Goal: Task Accomplishment & Management: Use online tool/utility

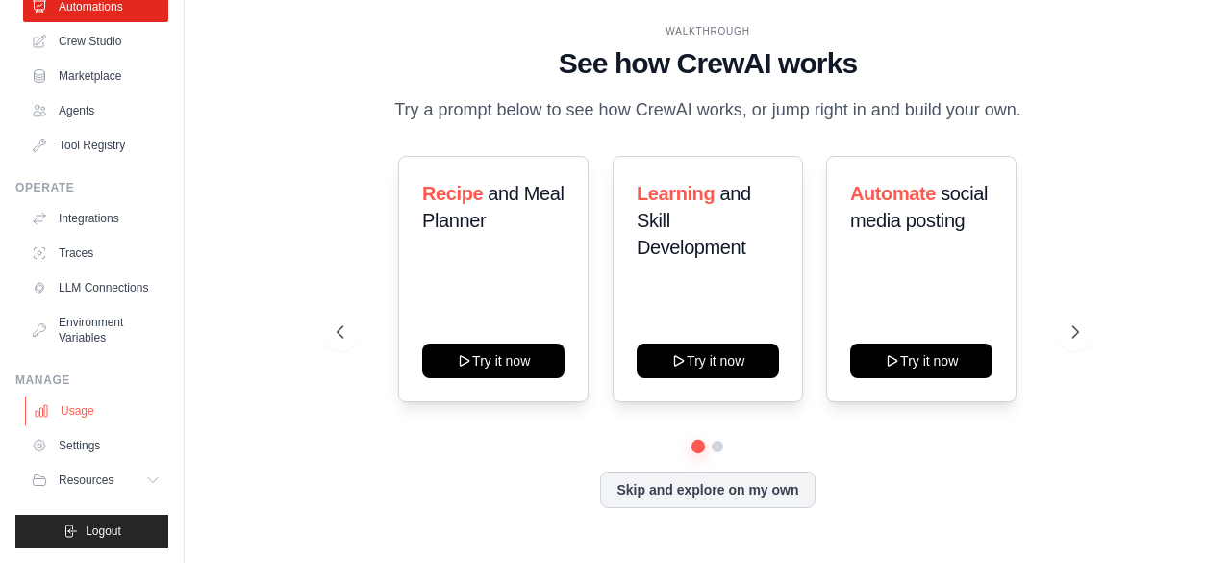
click at [102, 413] on link "Usage" at bounding box center [97, 410] width 145 height 31
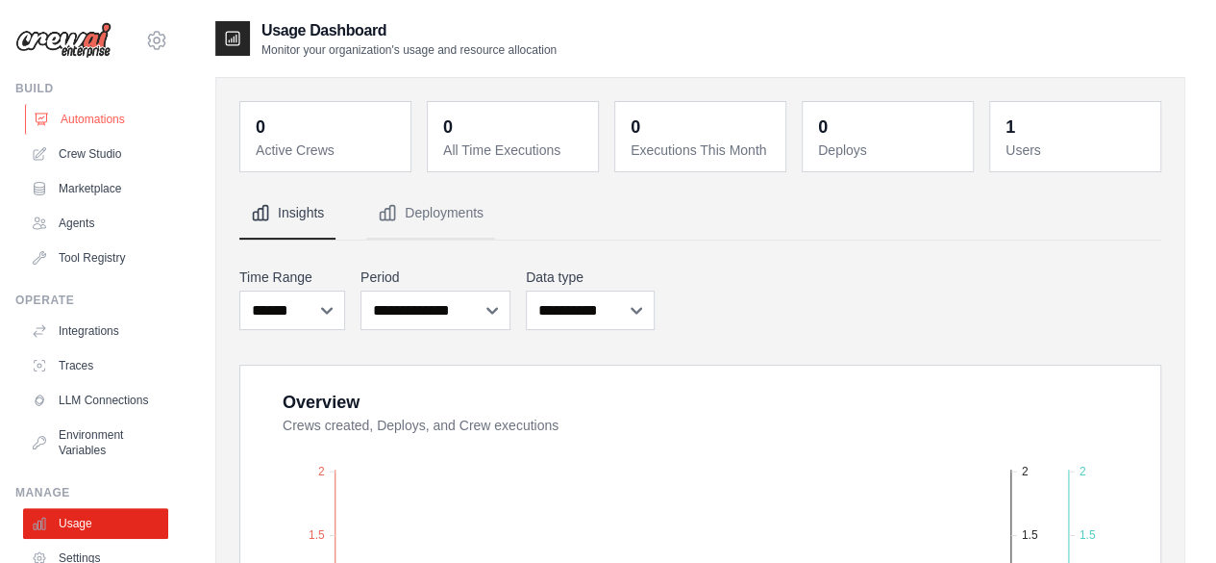
click at [97, 113] on link "Automations" at bounding box center [97, 119] width 145 height 31
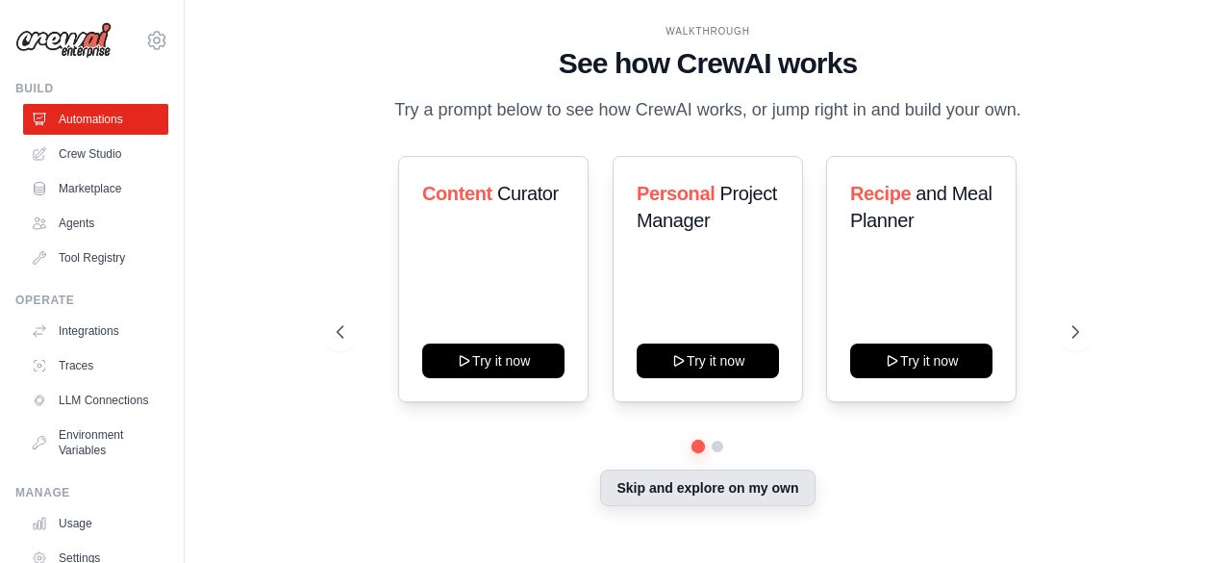
click at [651, 482] on button "Skip and explore on my own" at bounding box center [707, 487] width 214 height 37
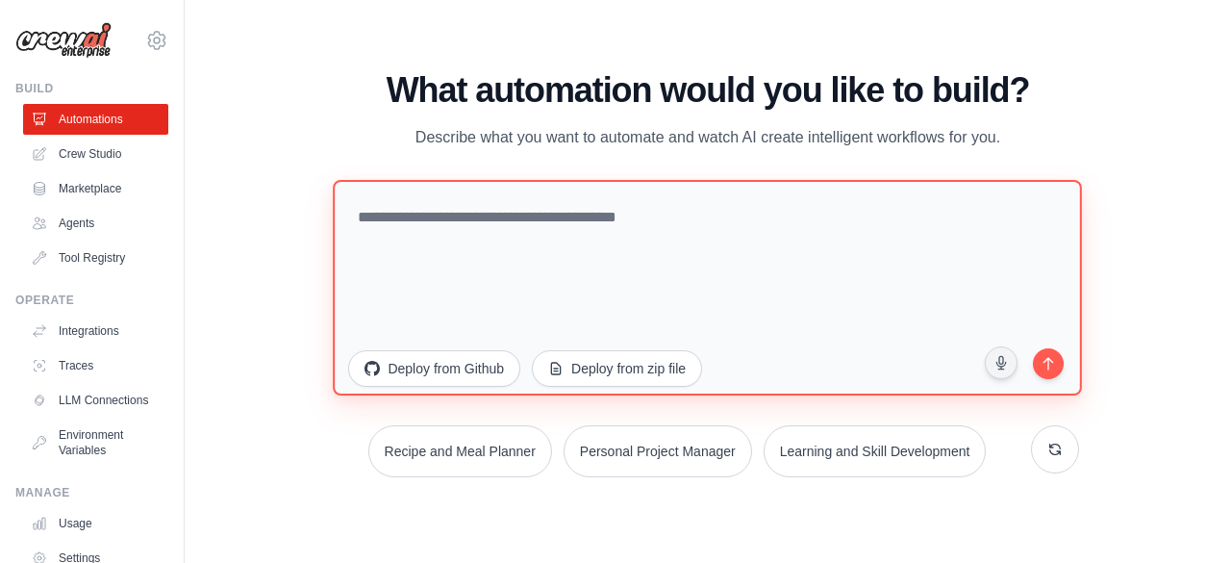
click at [599, 232] on textarea at bounding box center [708, 286] width 749 height 215
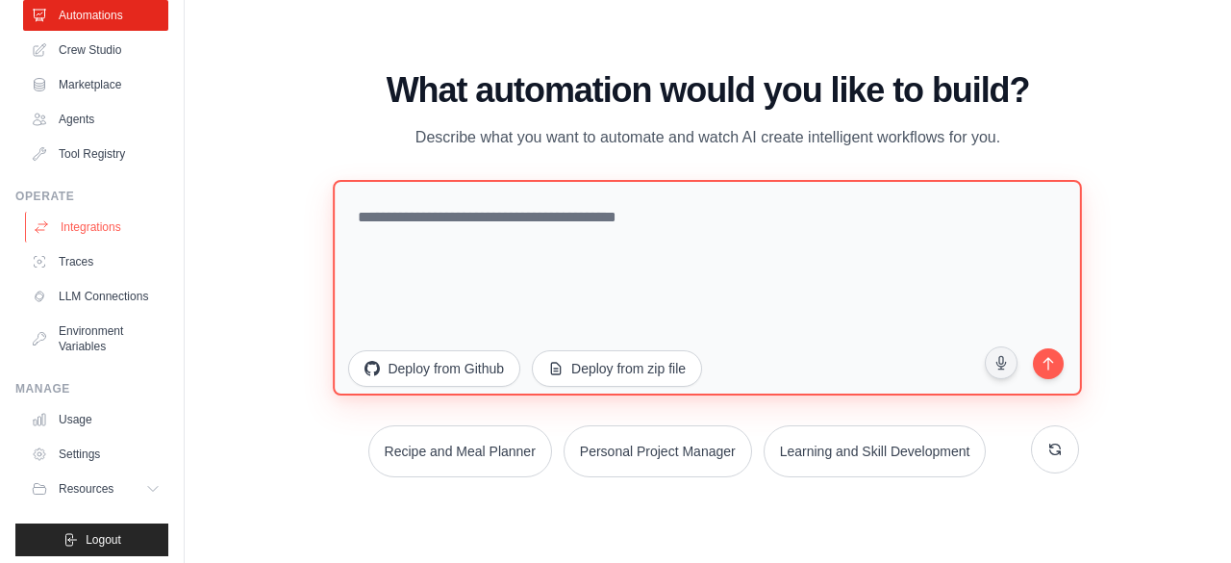
scroll to position [127, 0]
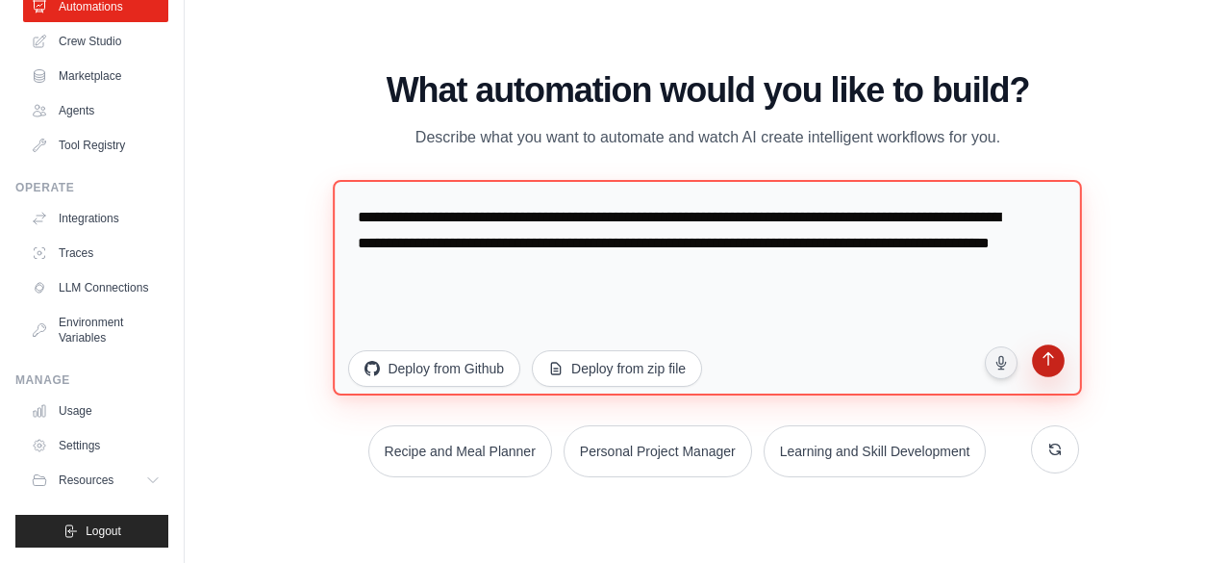
type textarea "**********"
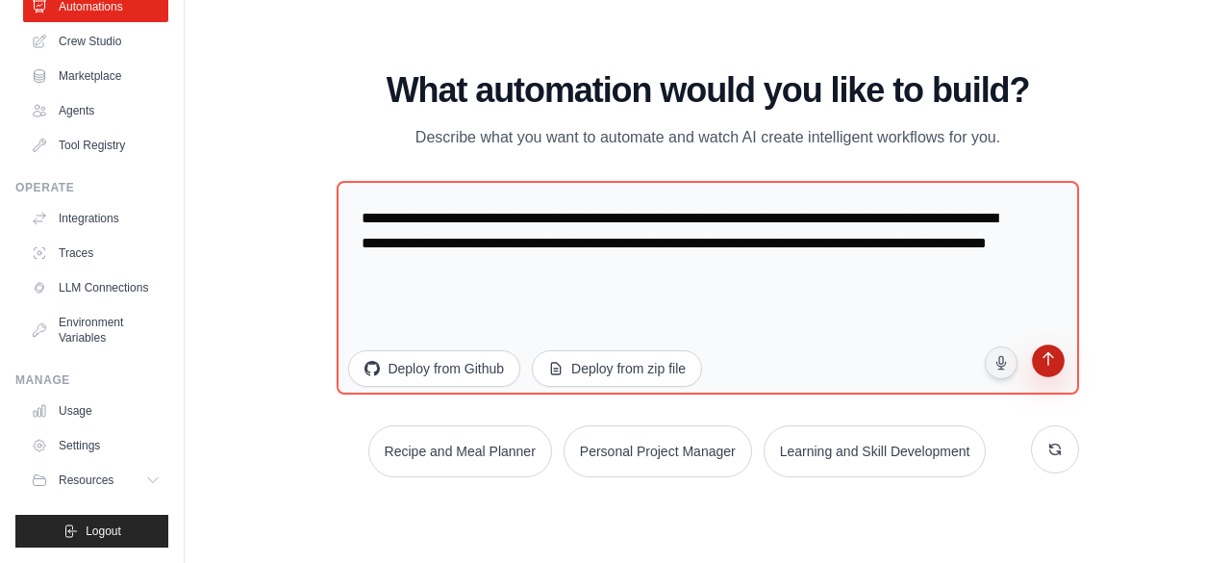
click at [1037, 360] on button "submit" at bounding box center [1047, 362] width 37 height 37
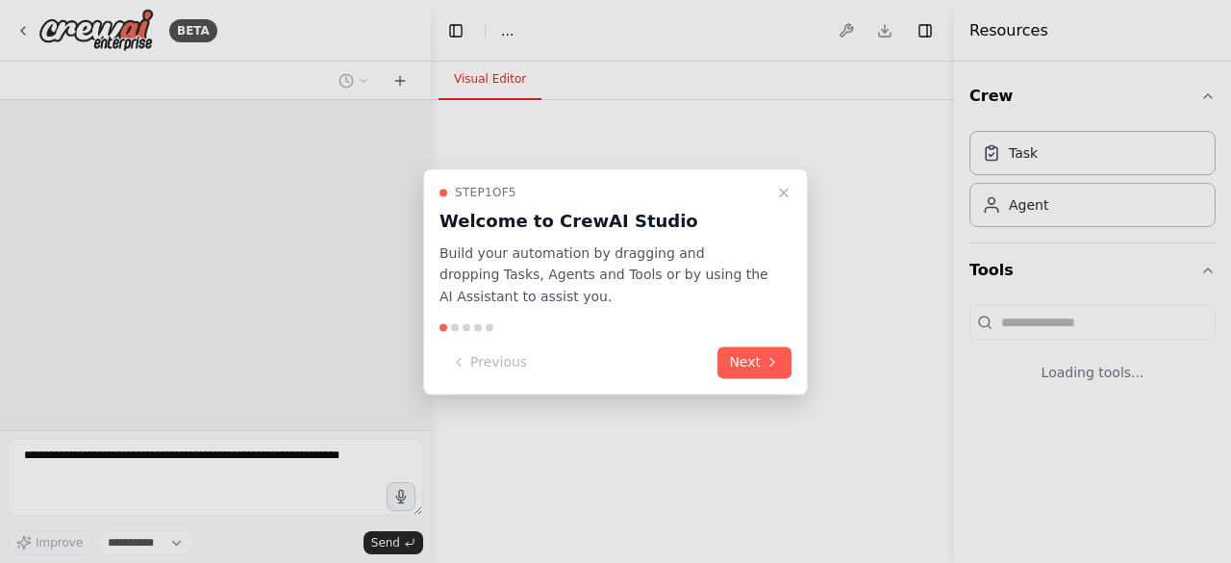
select select "****"
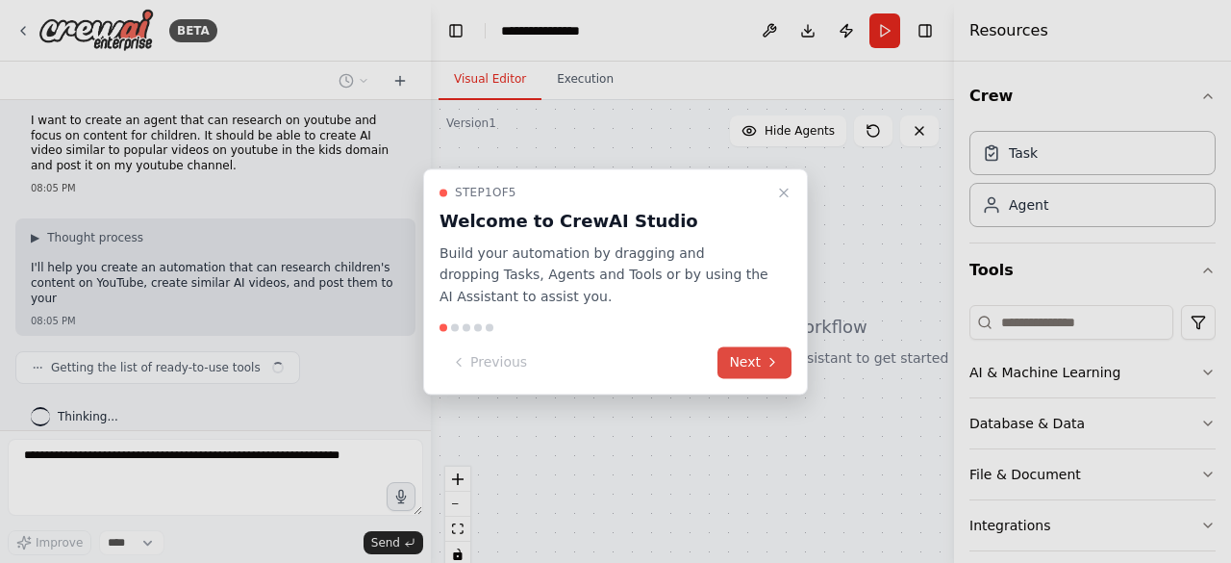
scroll to position [25, 0]
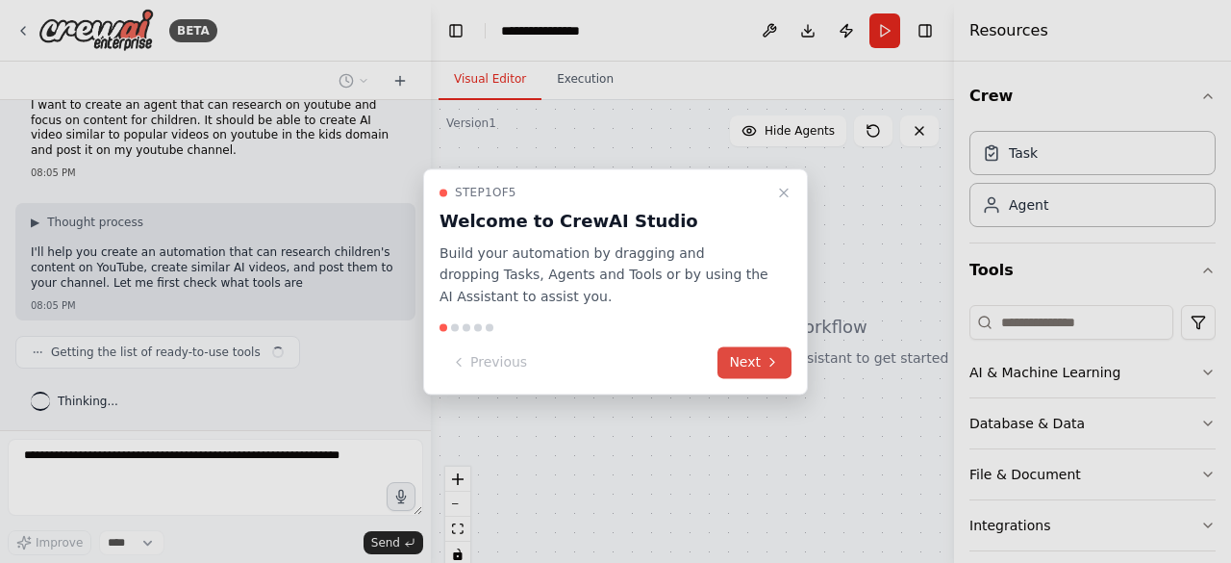
click at [755, 353] on button "Next" at bounding box center [754, 362] width 74 height 32
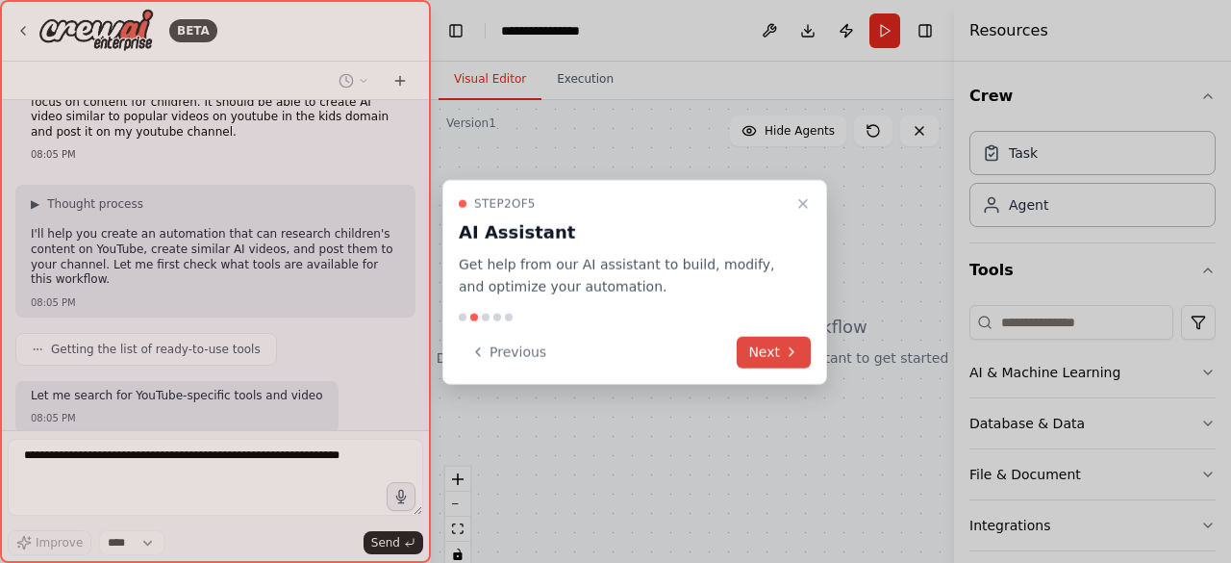
scroll to position [140, 0]
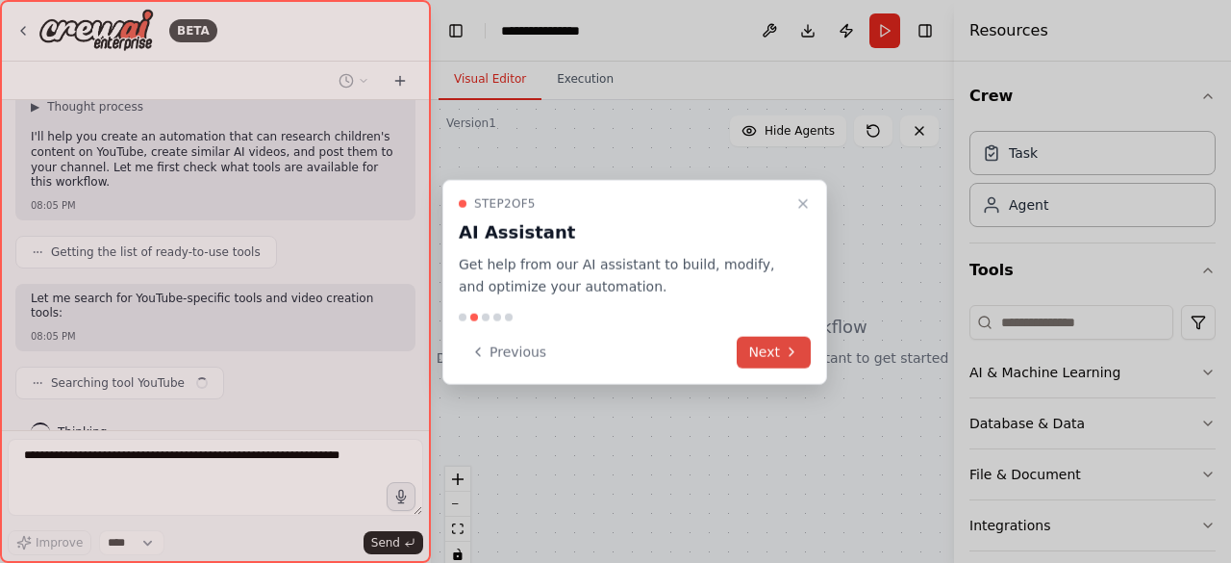
click at [776, 345] on button "Next" at bounding box center [774, 352] width 74 height 32
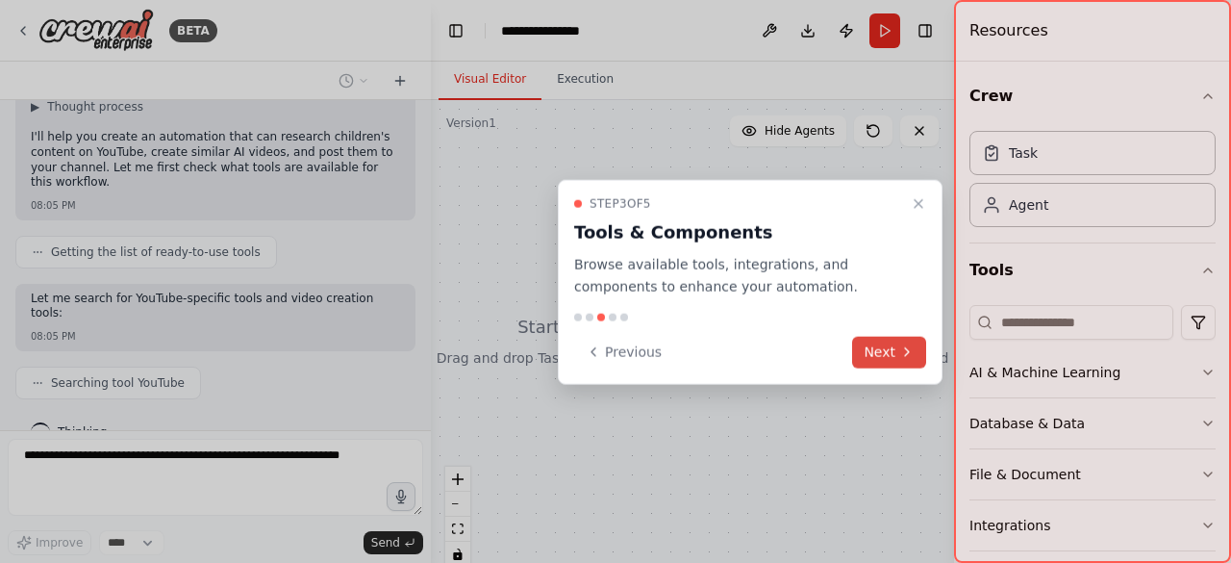
click at [858, 348] on button "Next" at bounding box center [889, 352] width 74 height 32
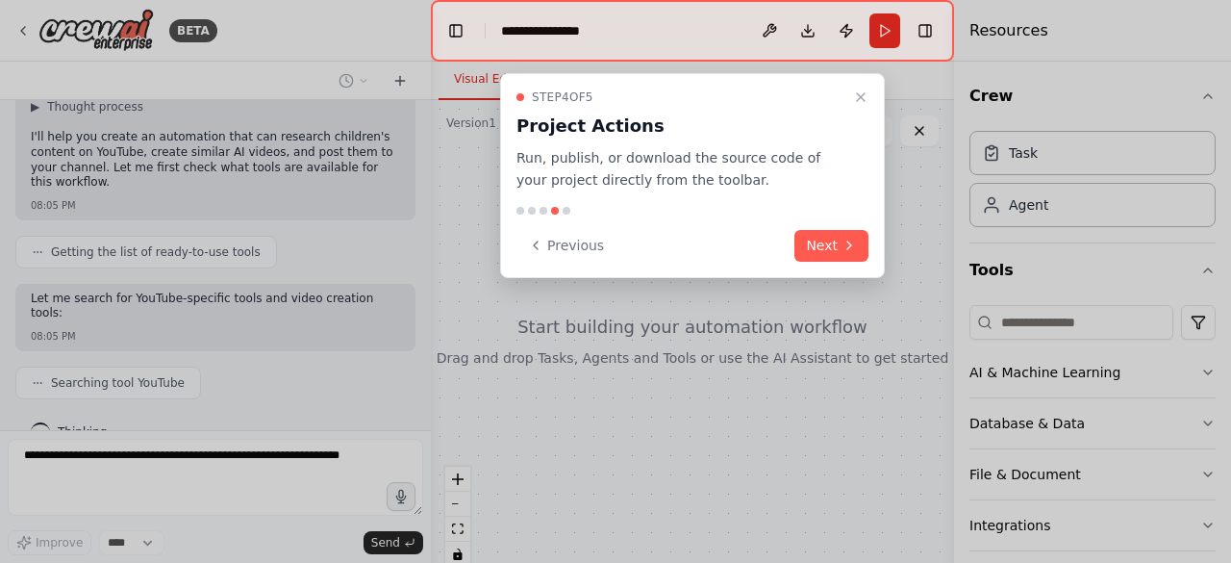
click at [865, 348] on div at bounding box center [615, 281] width 1231 height 563
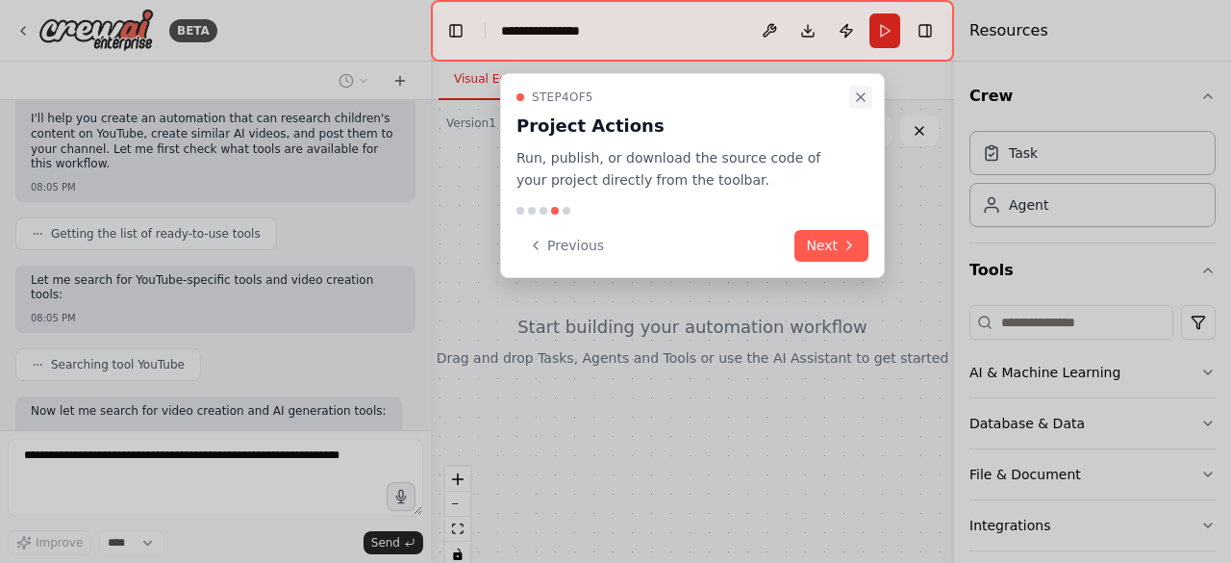
scroll to position [256, 0]
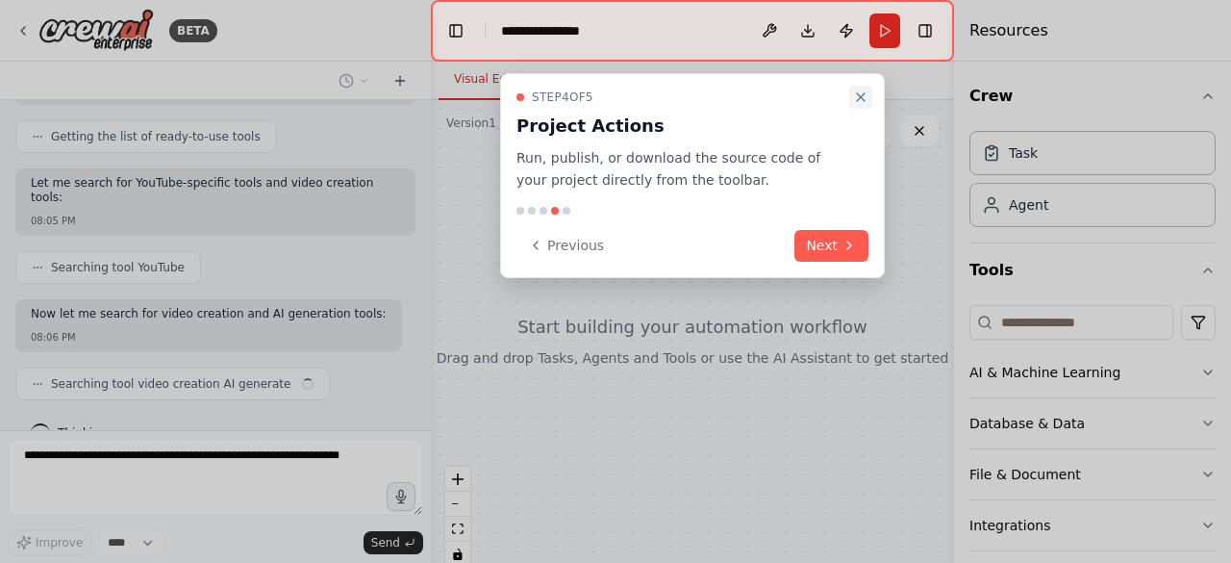
click at [865, 95] on icon "Close walkthrough" at bounding box center [860, 96] width 15 height 15
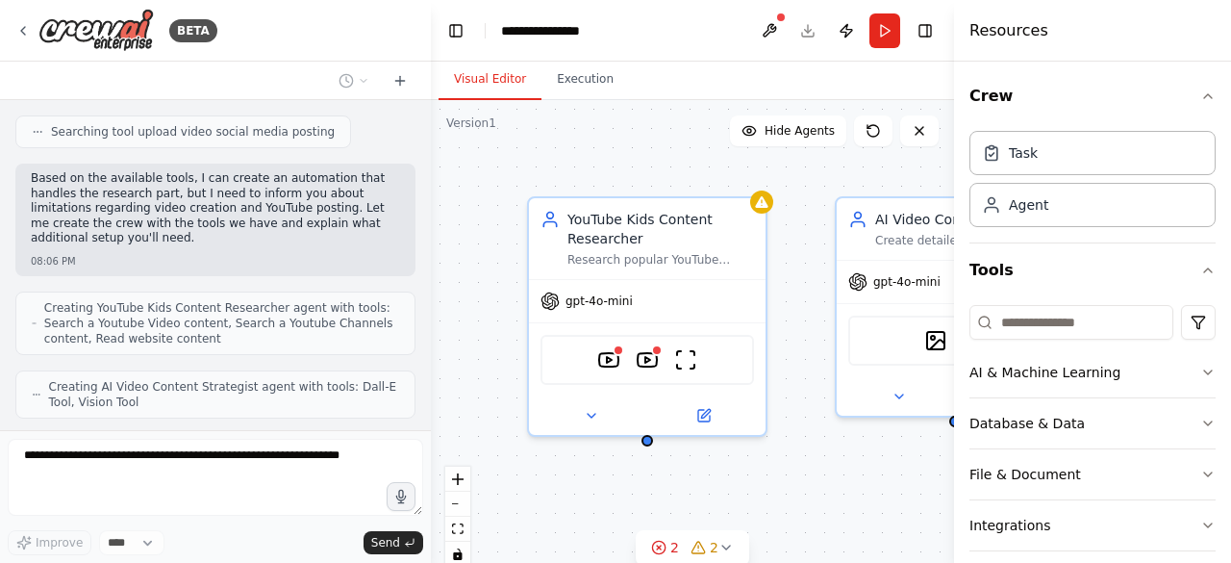
scroll to position [881, 0]
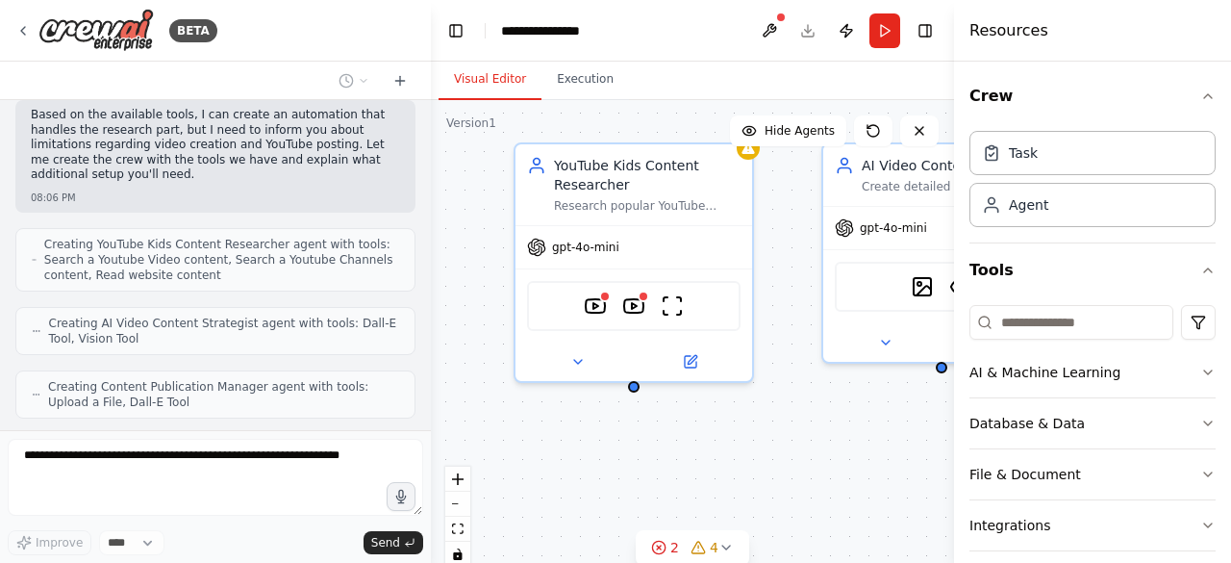
drag, startPoint x: 492, startPoint y: 289, endPoint x: 502, endPoint y: 253, distance: 37.8
click at [502, 253] on div "YouTube Kids Content Researcher Research popular YouTube videos in the children…" at bounding box center [692, 340] width 523 height 481
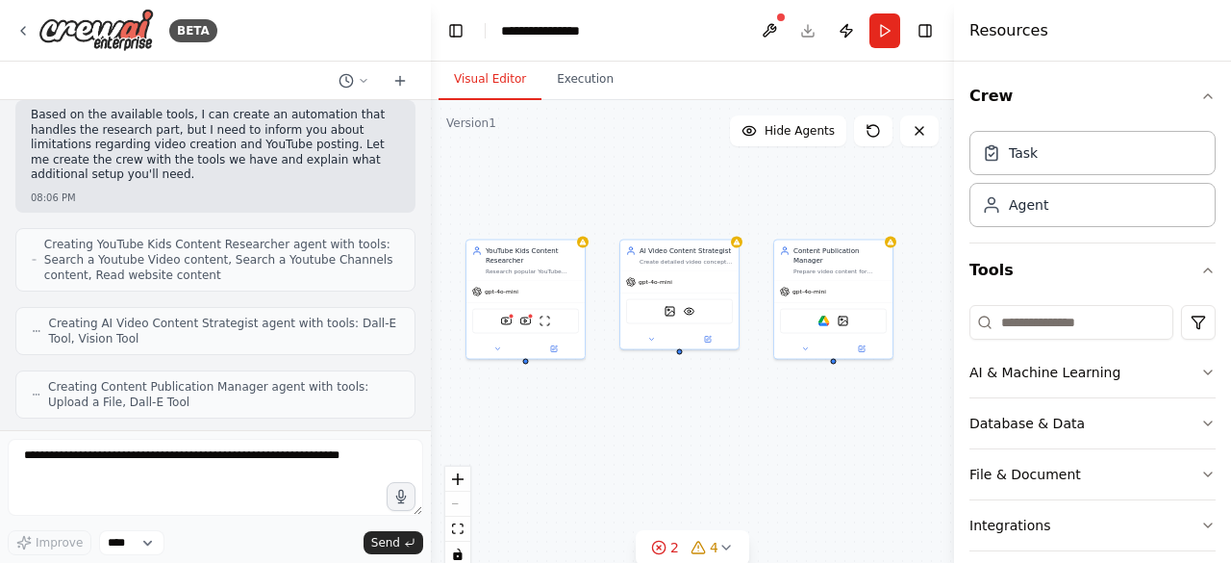
scroll to position [996, 0]
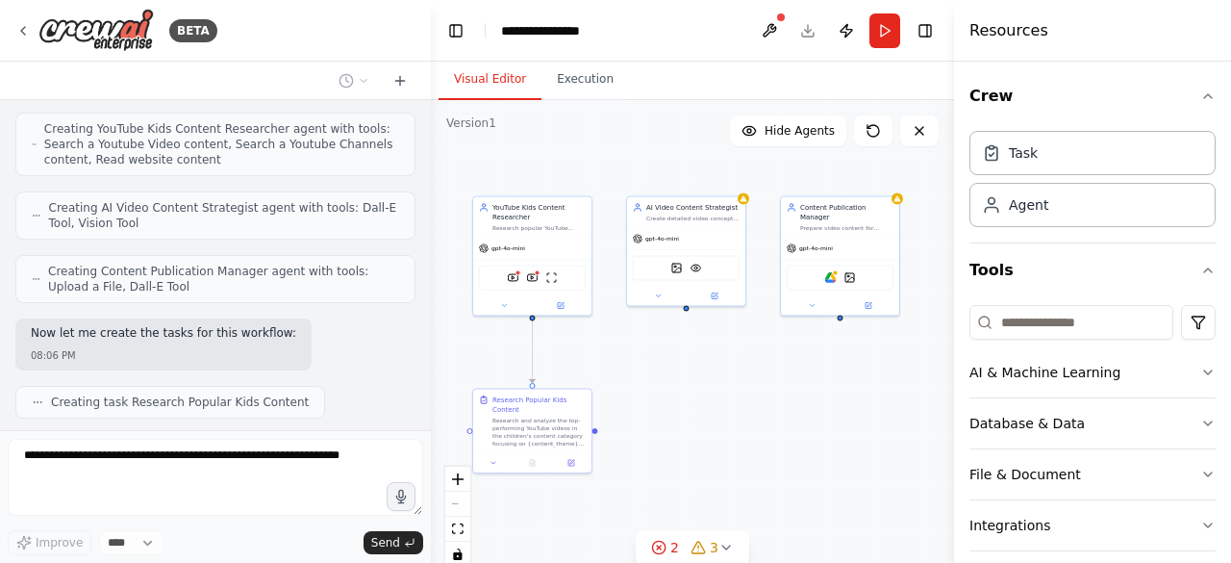
drag, startPoint x: 790, startPoint y: 374, endPoint x: 746, endPoint y: 362, distance: 45.0
click at [746, 362] on div ".deletable-edge-delete-btn { width: 20px; height: 20px; border: 0px solid #ffff…" at bounding box center [692, 340] width 523 height 481
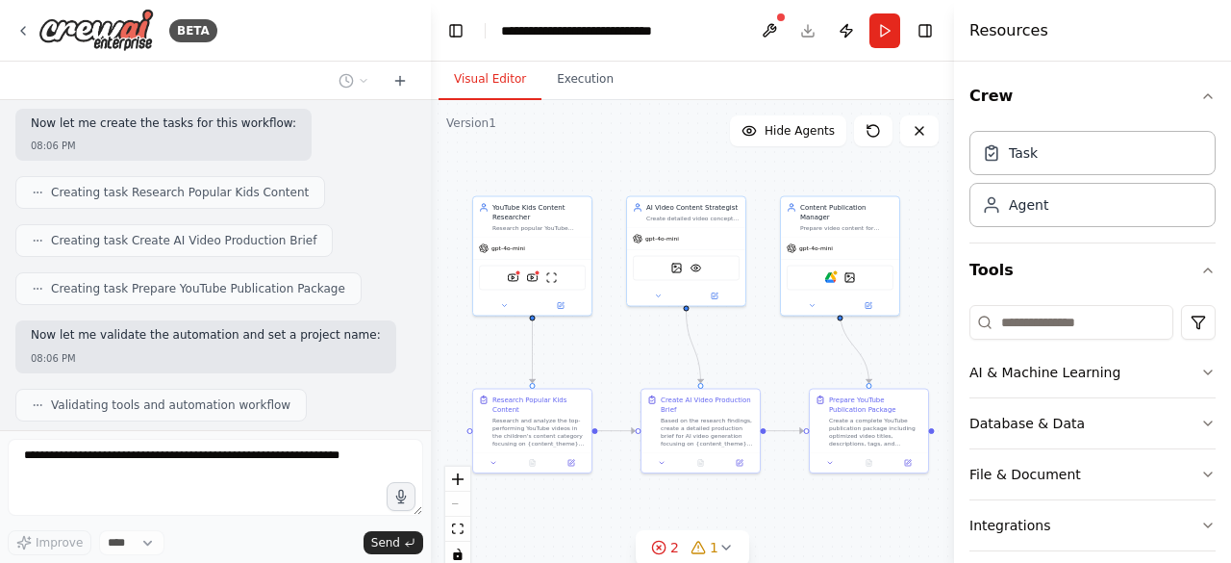
scroll to position [1254, 0]
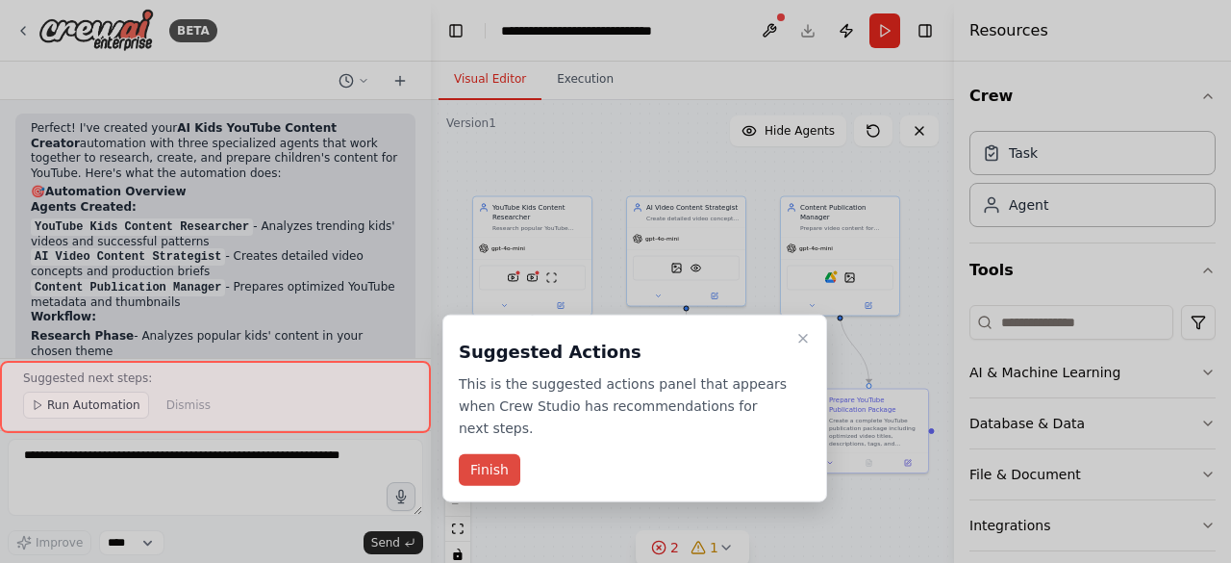
click at [483, 454] on button "Finish" at bounding box center [490, 470] width 62 height 32
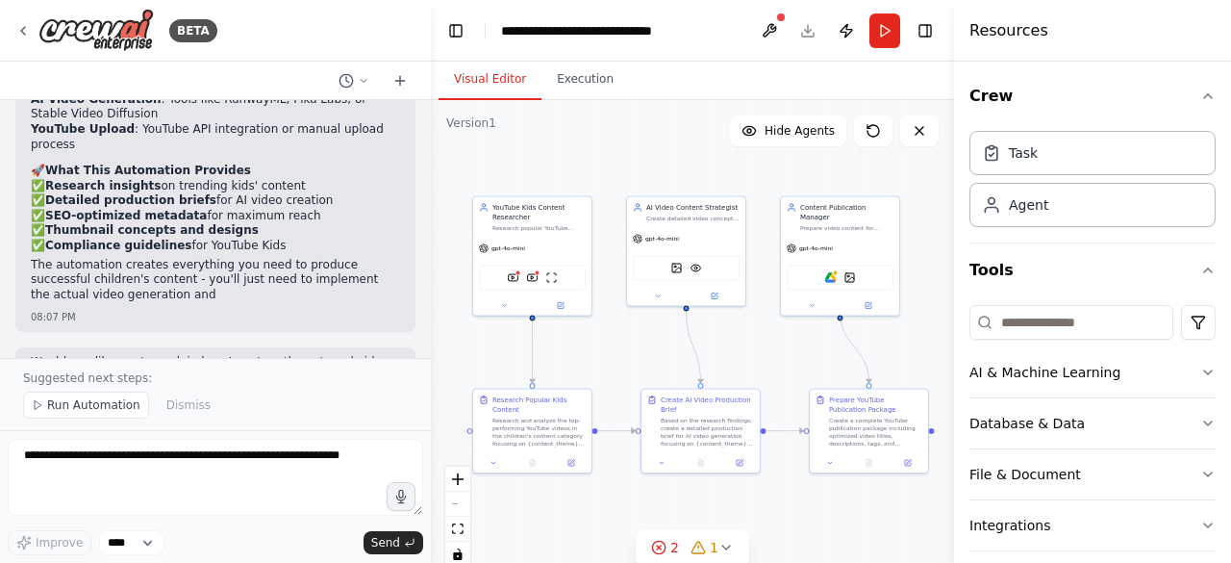
scroll to position [2028, 0]
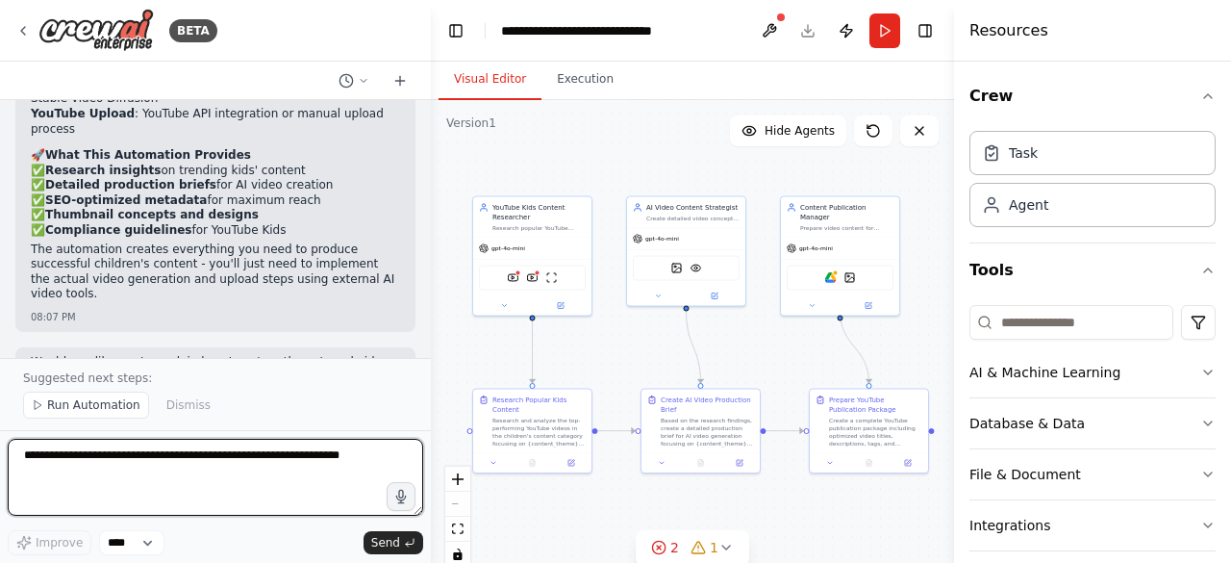
click at [283, 468] on textarea at bounding box center [215, 477] width 415 height 77
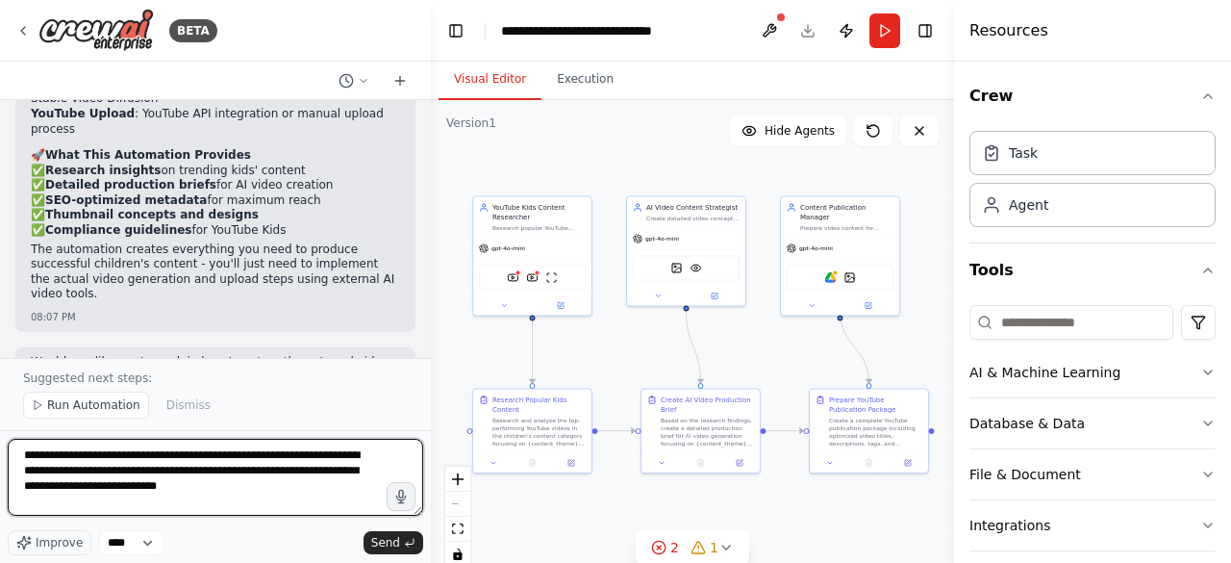
click at [277, 474] on textarea "**********" at bounding box center [215, 477] width 415 height 77
type textarea "**********"
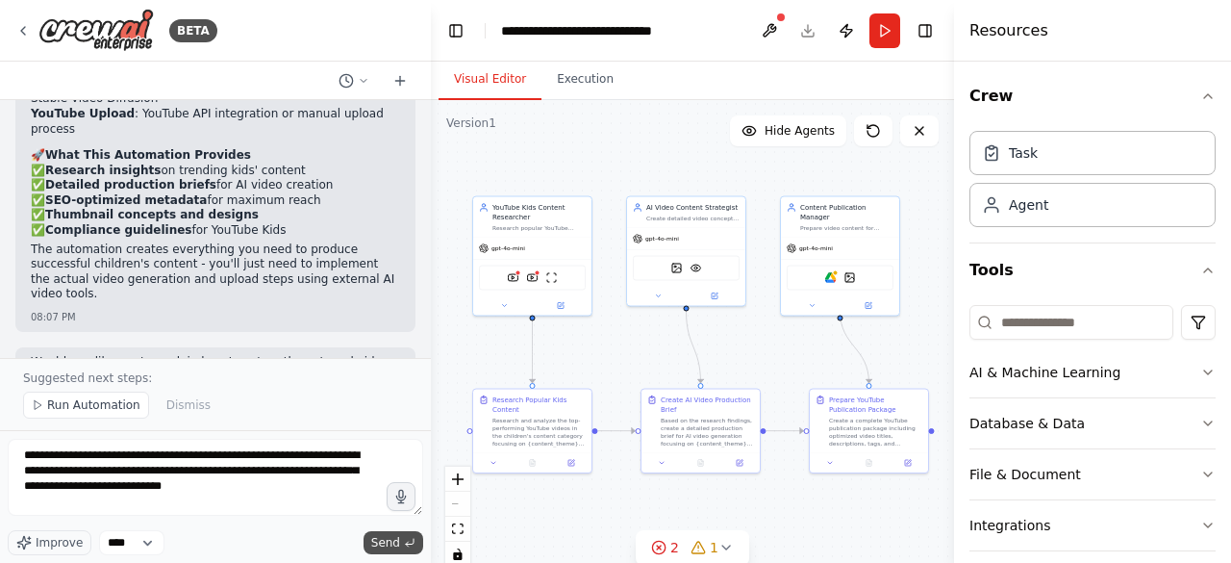
click at [385, 543] on span "Send" at bounding box center [385, 542] width 29 height 15
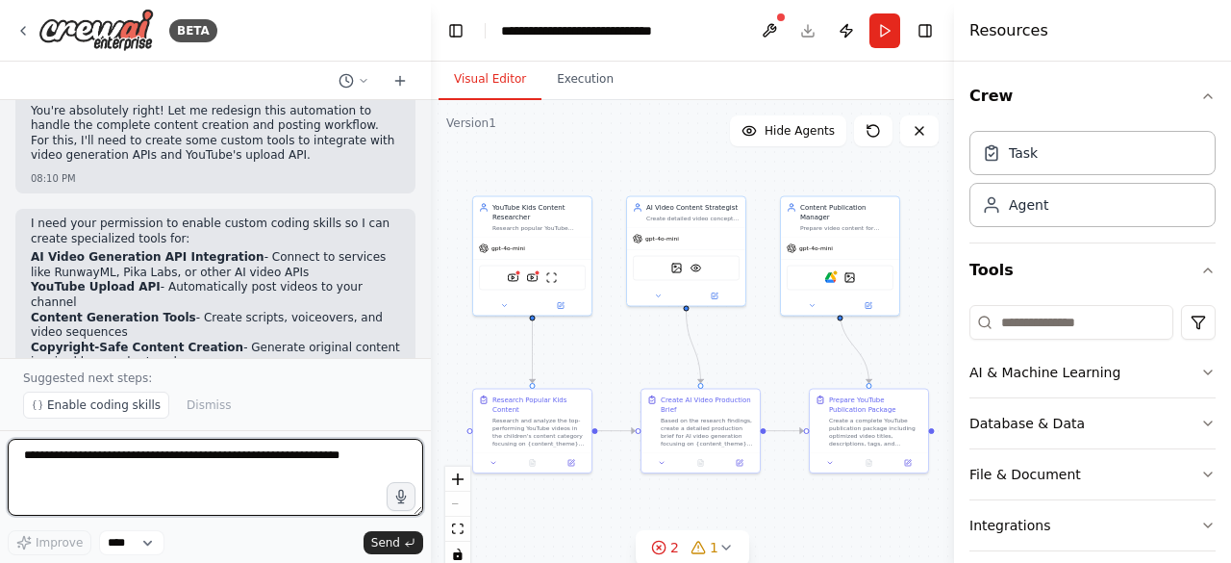
scroll to position [2529, 0]
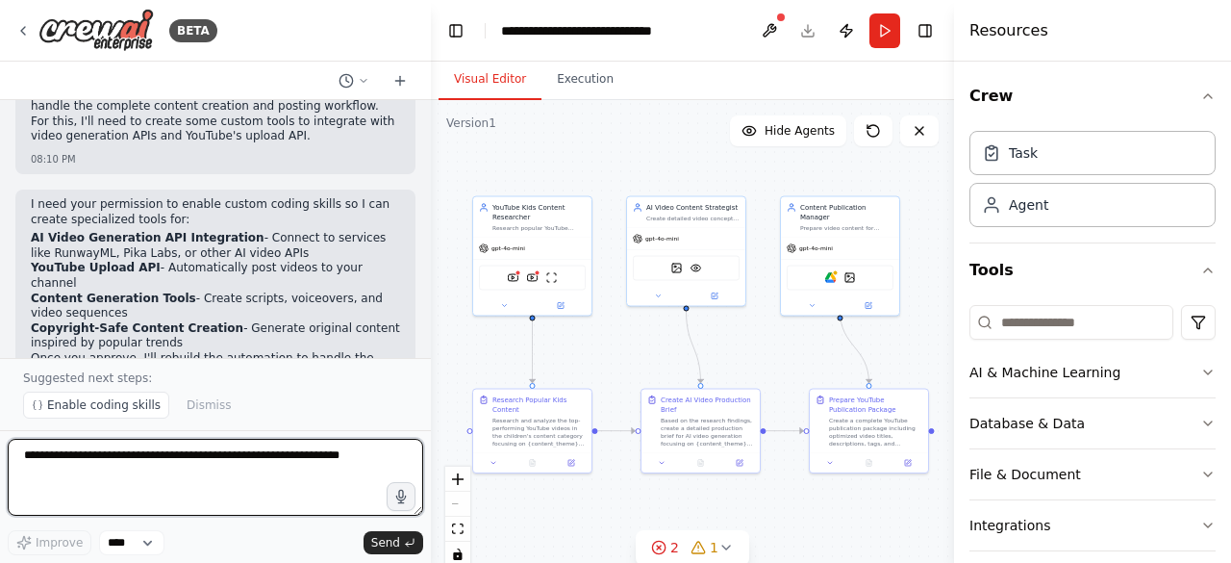
click at [245, 451] on textarea at bounding box center [215, 477] width 415 height 77
type textarea "****"
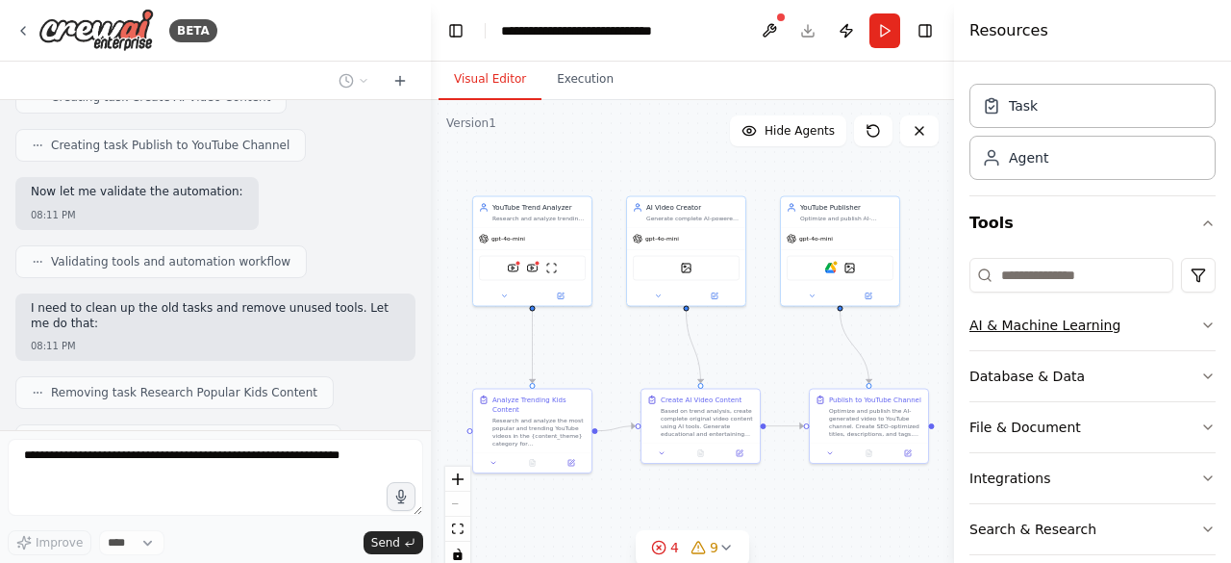
scroll to position [0, 0]
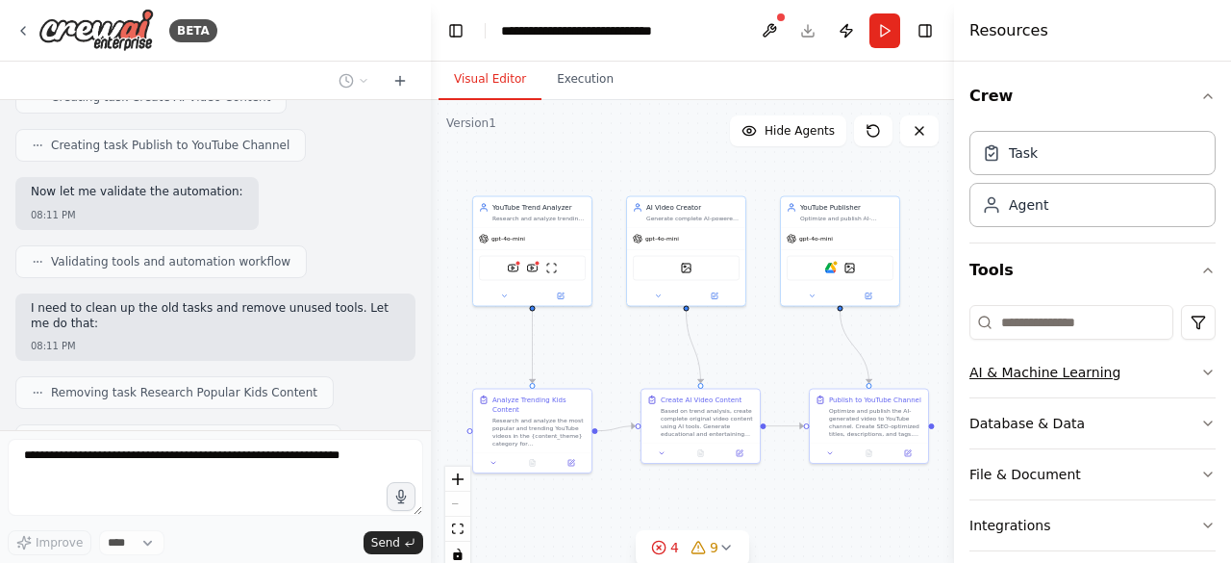
click at [1121, 368] on button "AI & Machine Learning" at bounding box center [1092, 372] width 246 height 50
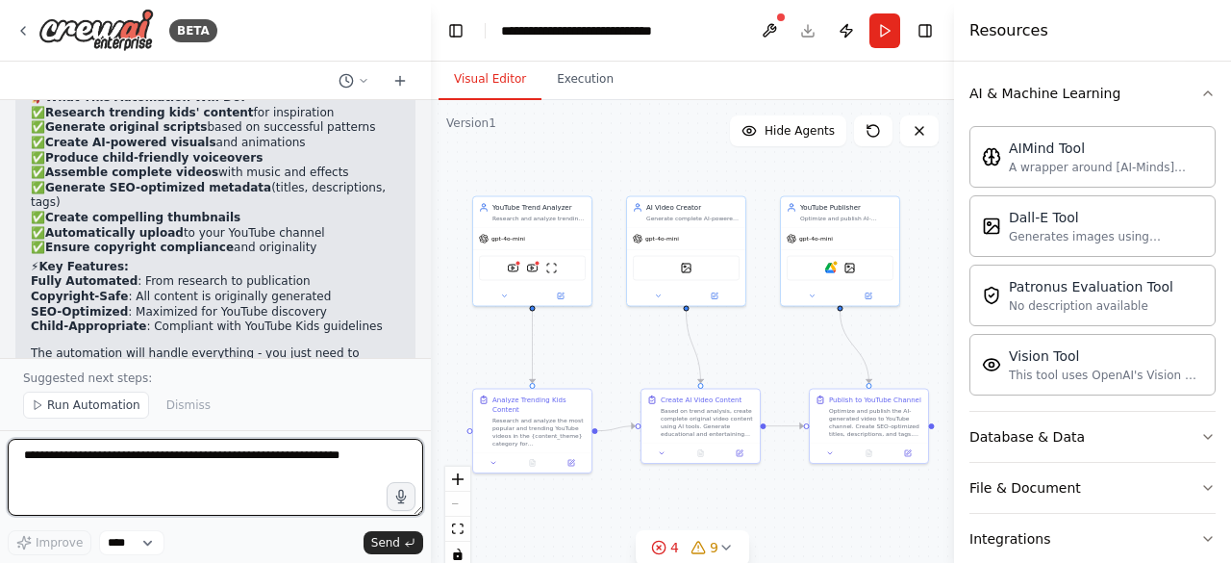
scroll to position [4670, 0]
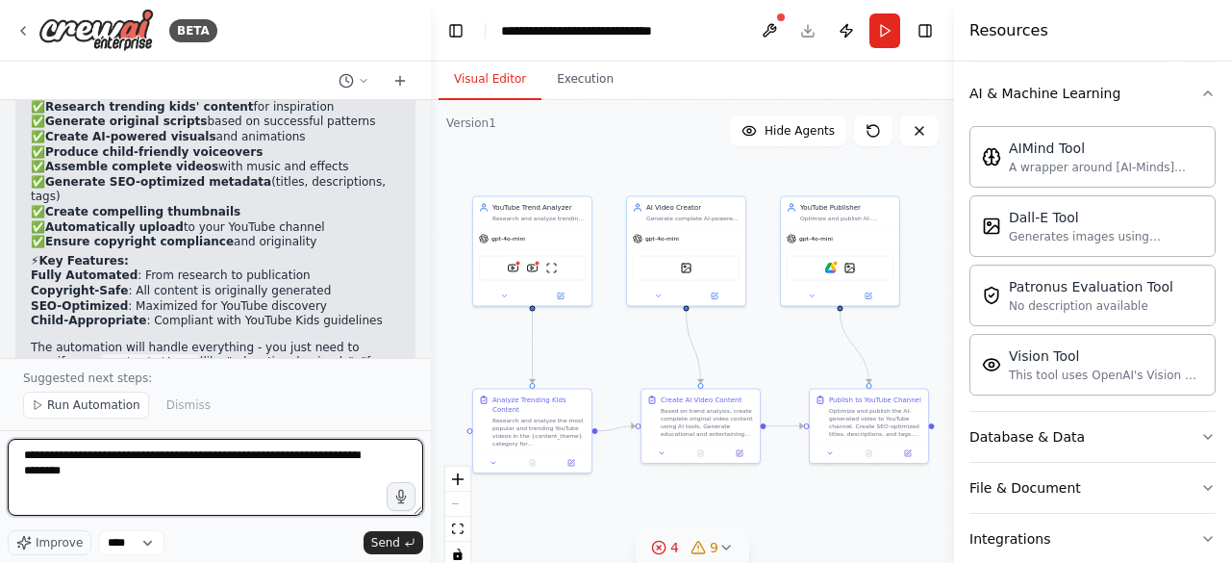
type textarea "**********"
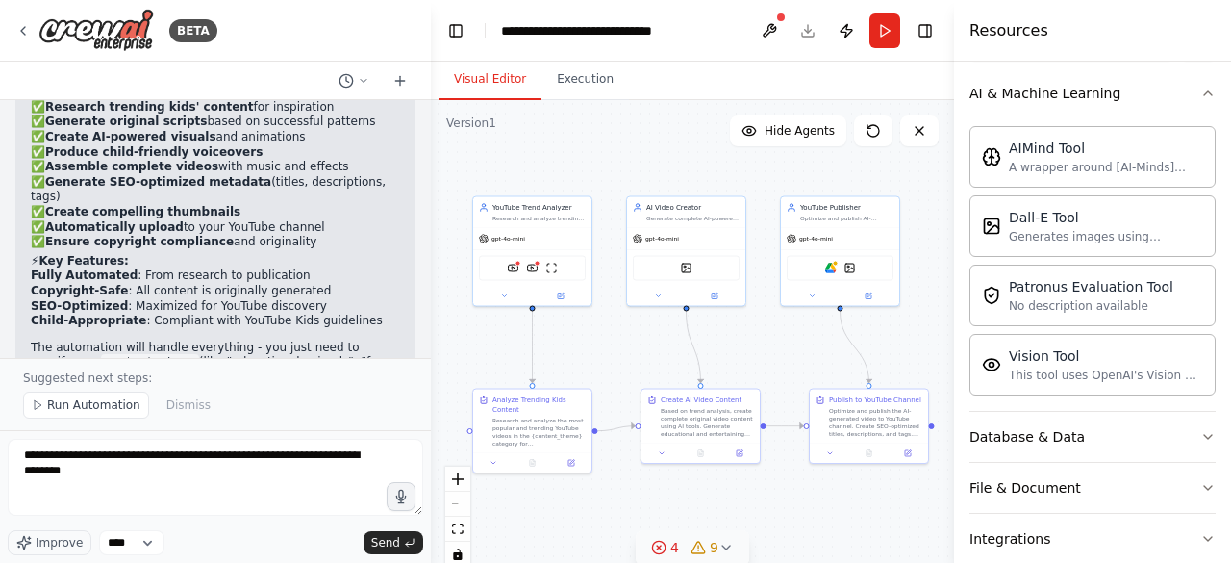
click at [725, 544] on icon at bounding box center [725, 546] width 15 height 15
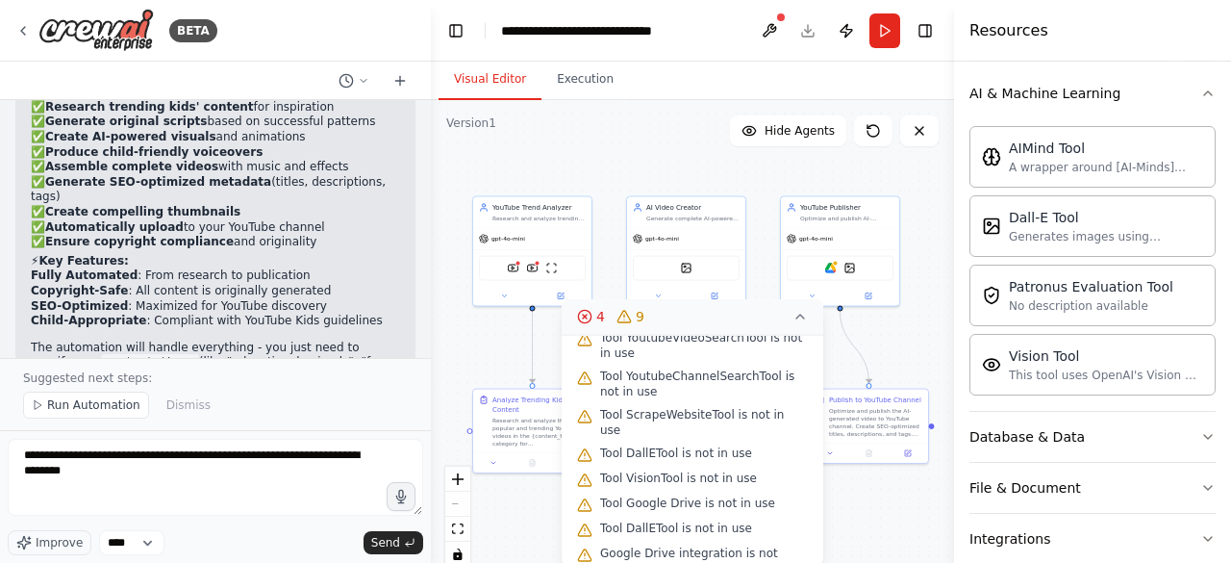
scroll to position [205, 0]
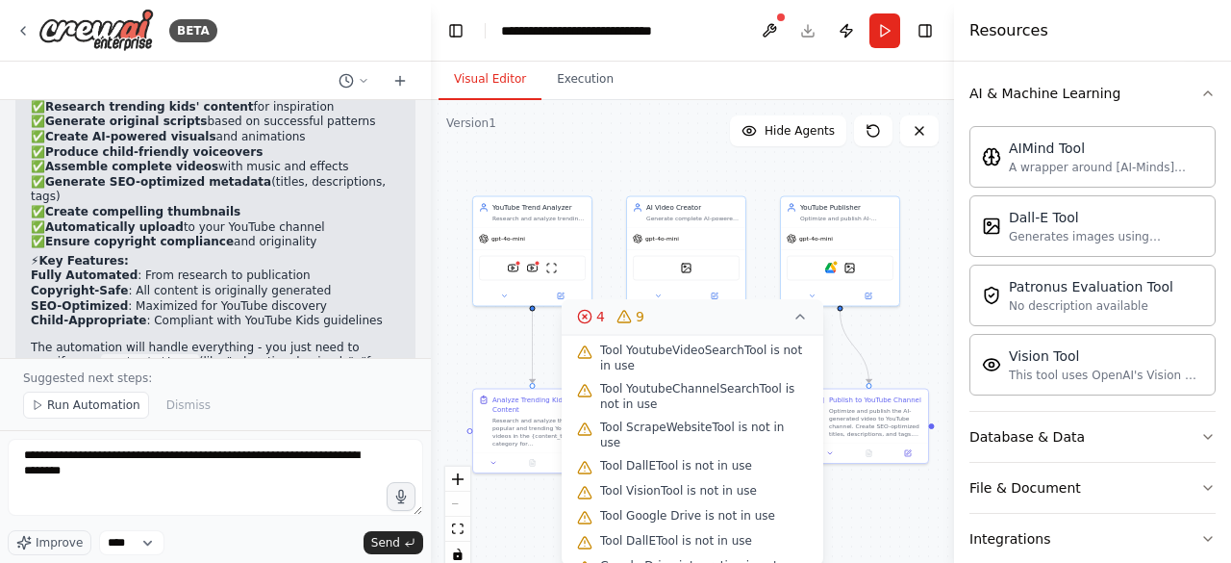
click at [794, 318] on icon at bounding box center [799, 316] width 15 height 15
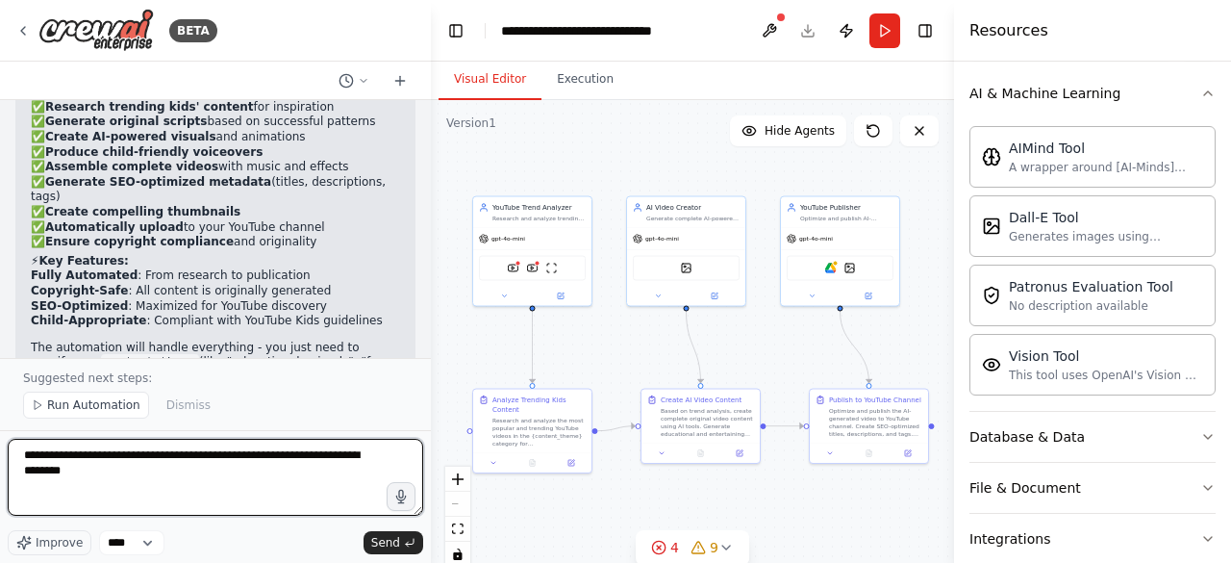
click at [198, 470] on textarea "**********" at bounding box center [215, 477] width 415 height 77
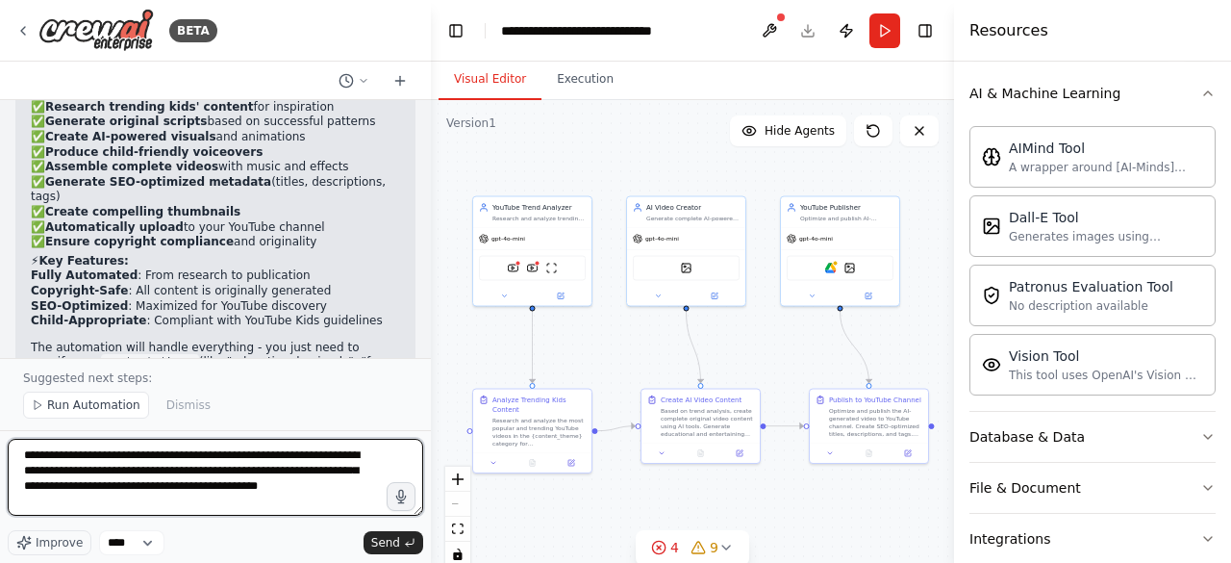
type textarea "**********"
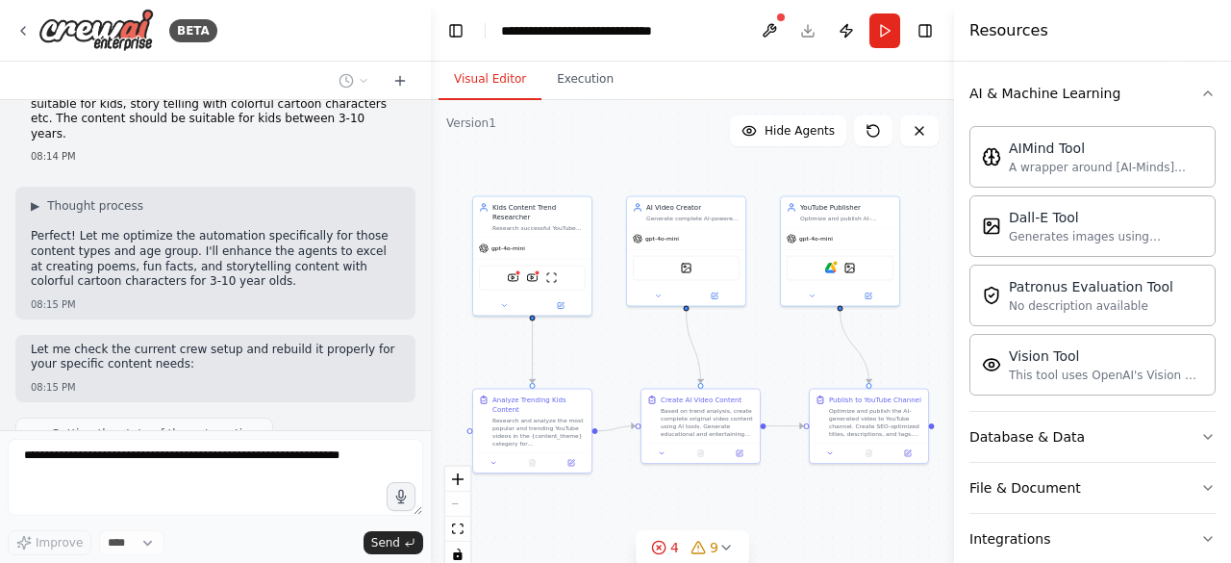
scroll to position [5225, 0]
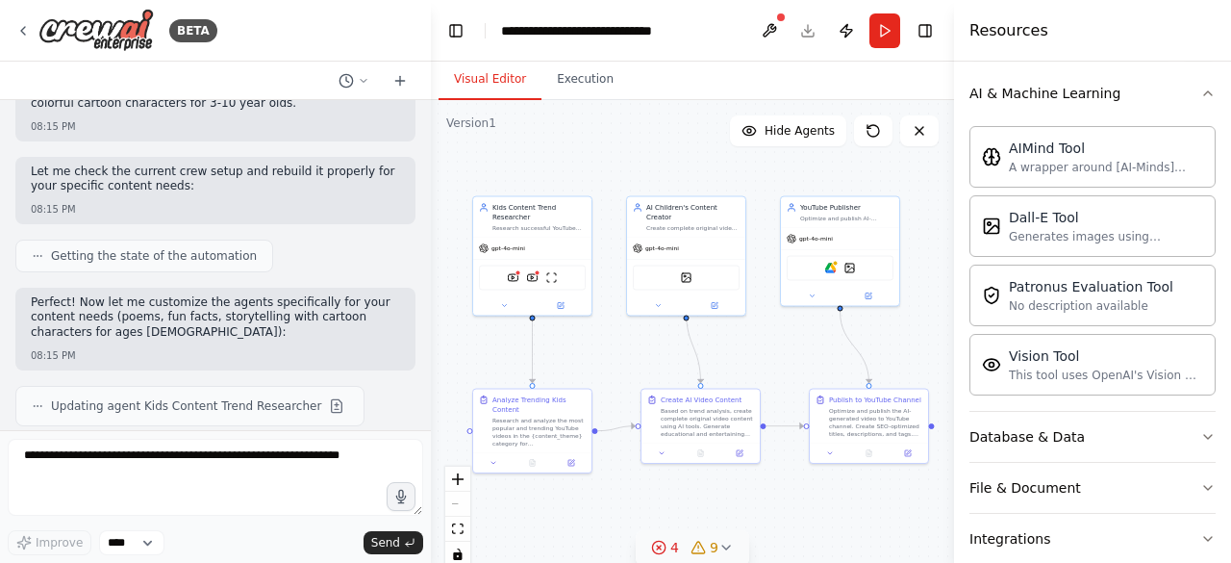
click at [723, 549] on icon at bounding box center [725, 546] width 15 height 15
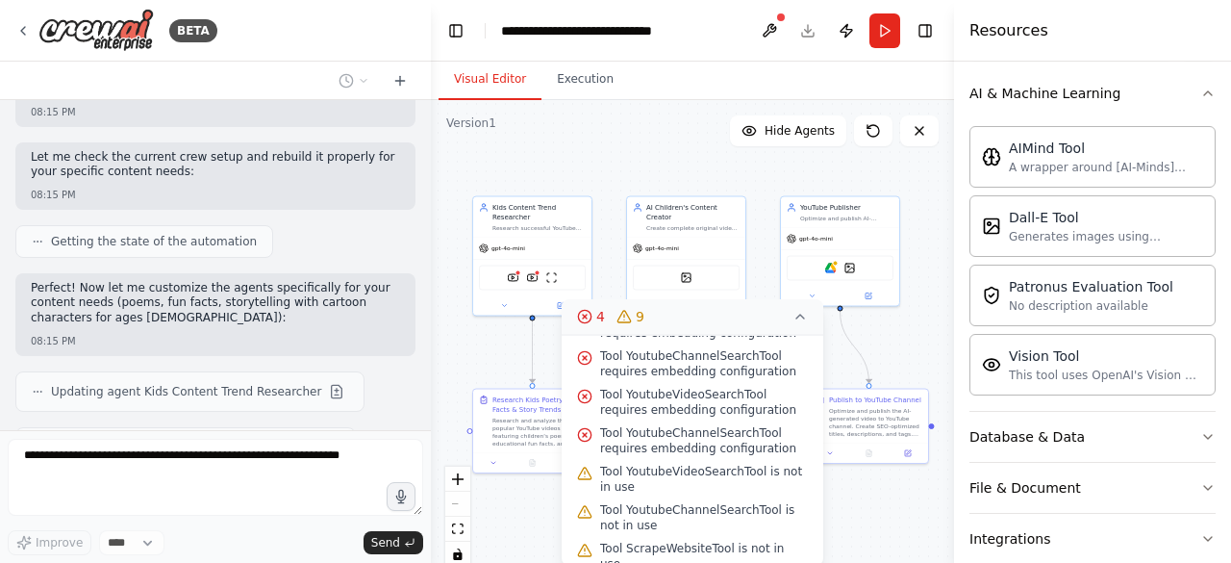
scroll to position [92, 0]
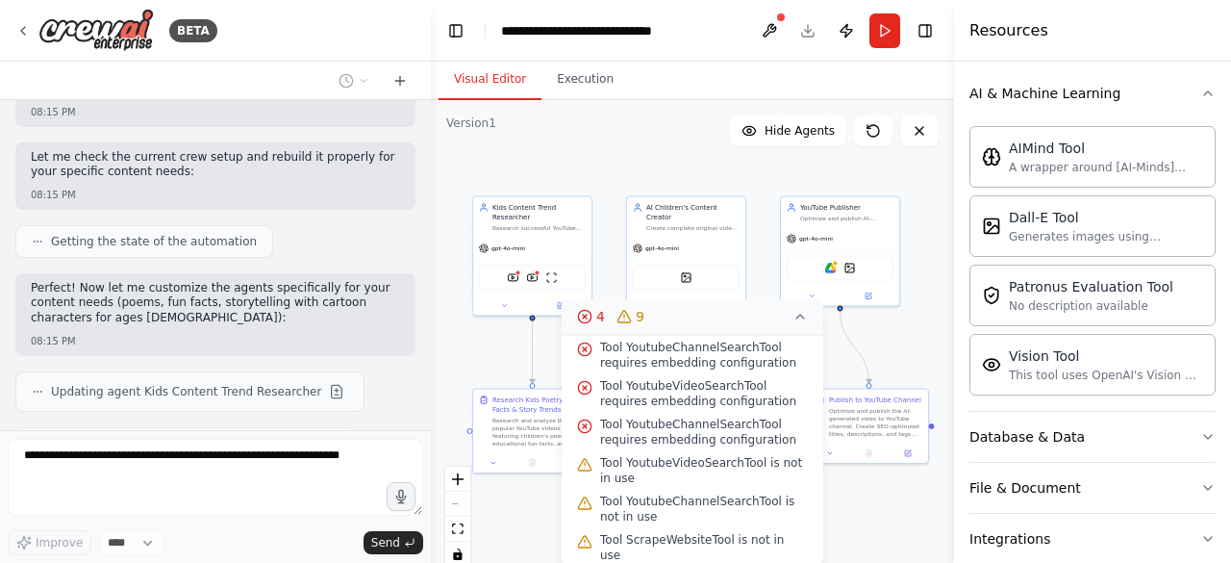
click at [796, 308] on button "4 9" at bounding box center [693, 317] width 262 height 36
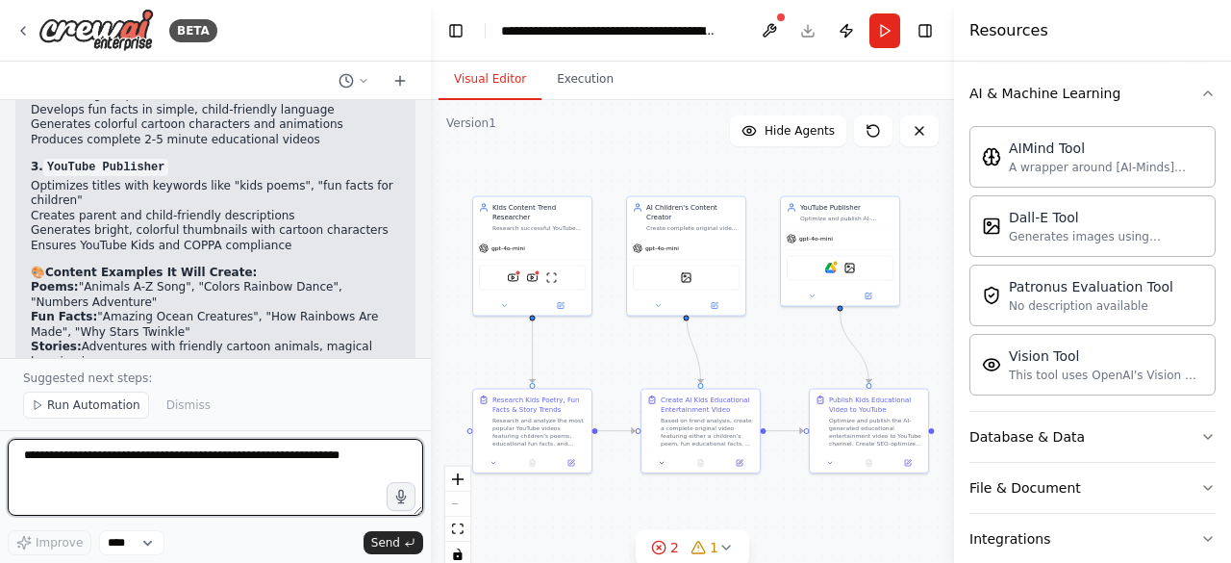
scroll to position [7024, 0]
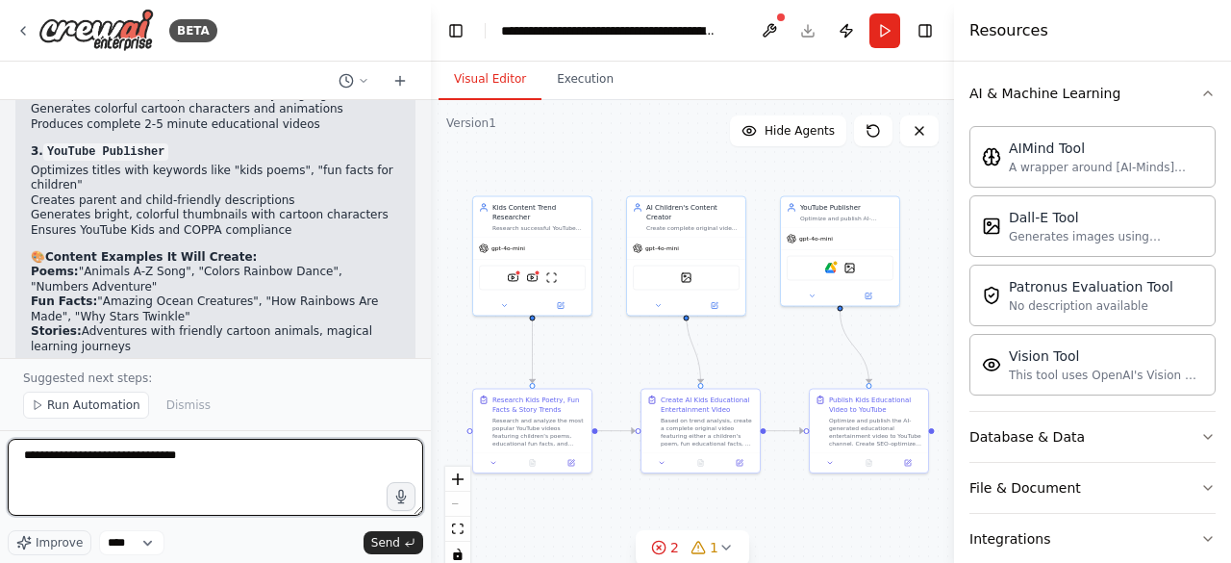
type textarea "**********"
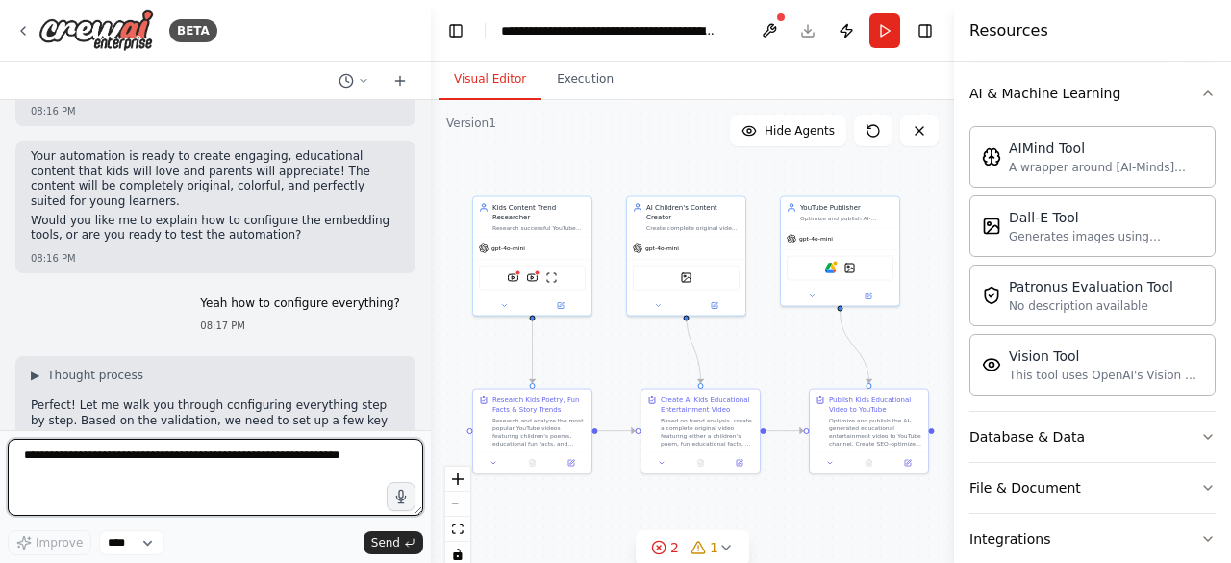
scroll to position [7349, 0]
